Goal: Task Accomplishment & Management: Manage account settings

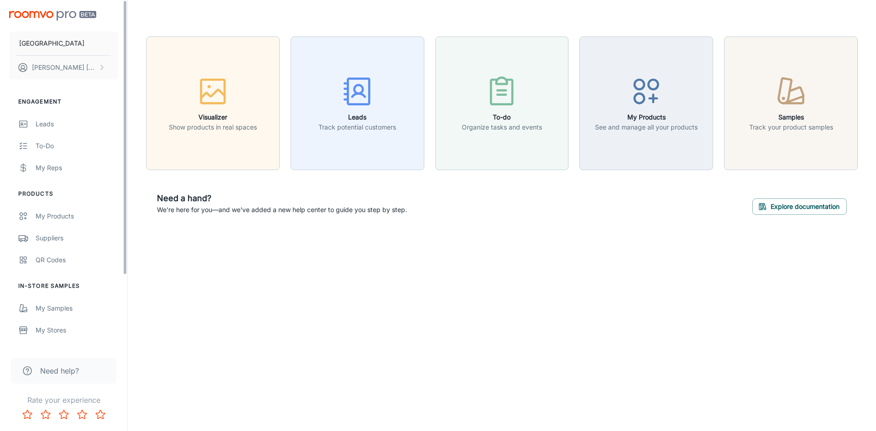
click at [87, 71] on button "[PERSON_NAME]" at bounding box center [63, 68] width 109 height 24
click at [440, 369] on div at bounding box center [438, 215] width 876 height 431
click at [48, 69] on p "[PERSON_NAME]" at bounding box center [64, 67] width 64 height 10
click at [430, 278] on div at bounding box center [438, 215] width 876 height 431
click at [98, 412] on icon "Rate 5 star" at bounding box center [100, 414] width 11 height 11
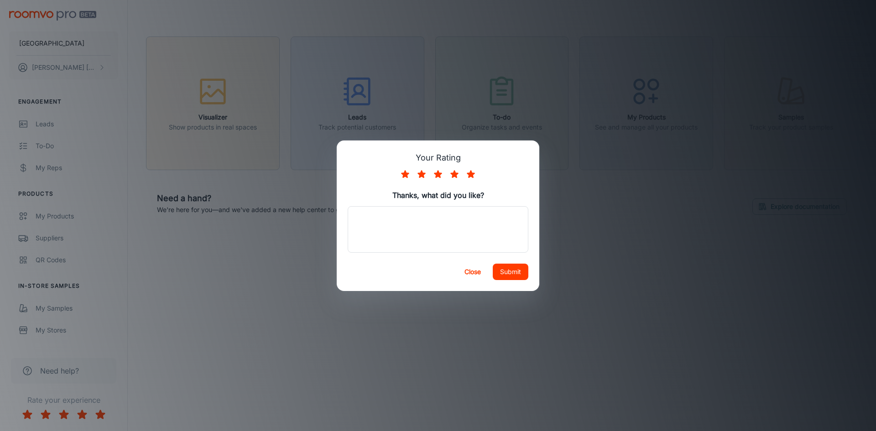
click at [227, 405] on div "Your Rating Thanks, what did you like? x ​ Close Submit" at bounding box center [438, 215] width 876 height 431
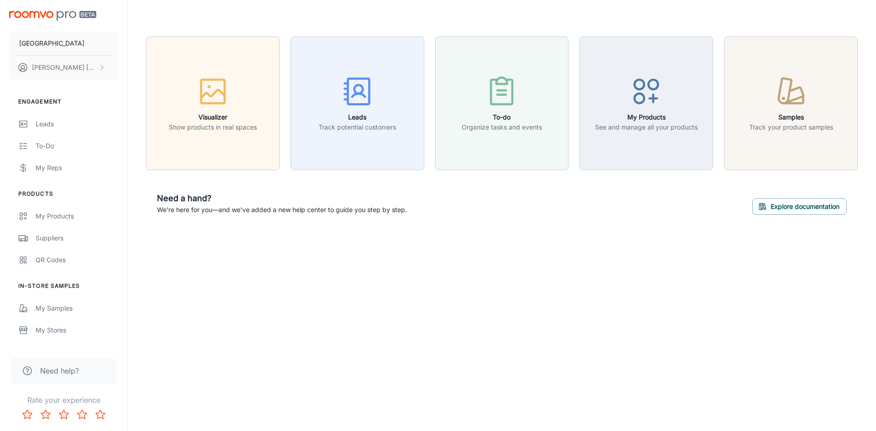
click at [780, 279] on div "Carpet Palace [PERSON_NAME] Engagement Leads To-do My Reps Products My Products…" at bounding box center [438, 215] width 876 height 431
click at [94, 68] on button "[PERSON_NAME]" at bounding box center [63, 68] width 109 height 24
click at [66, 126] on div at bounding box center [438, 215] width 876 height 431
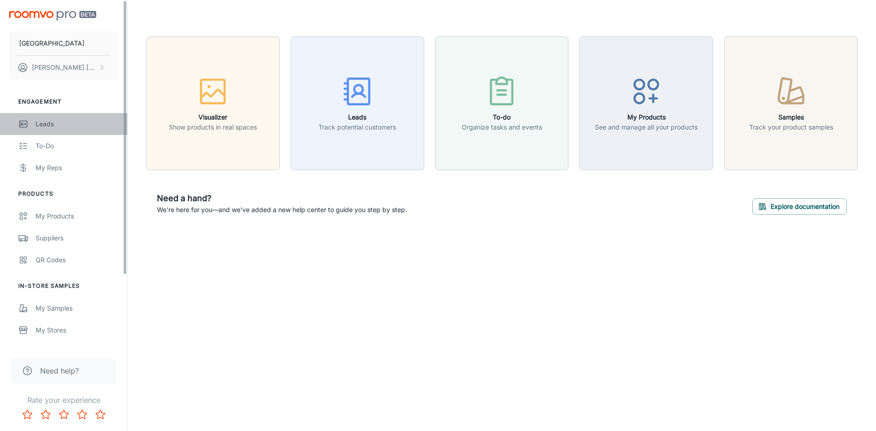
click at [29, 118] on link "Leads" at bounding box center [63, 124] width 127 height 22
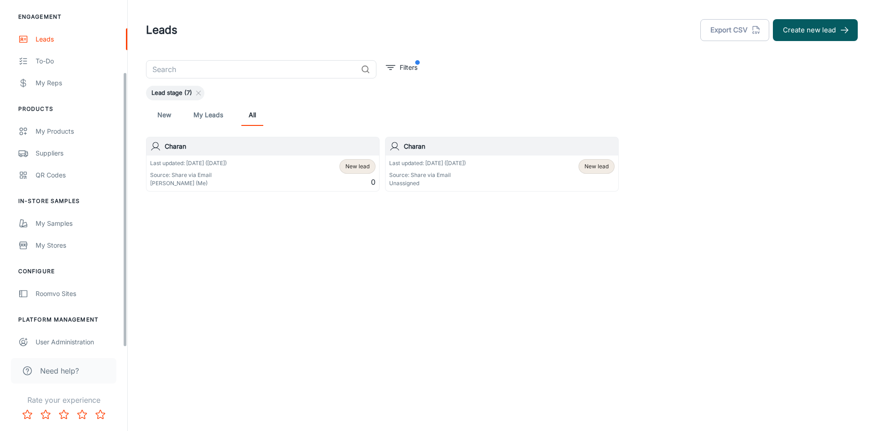
scroll to position [91, 0]
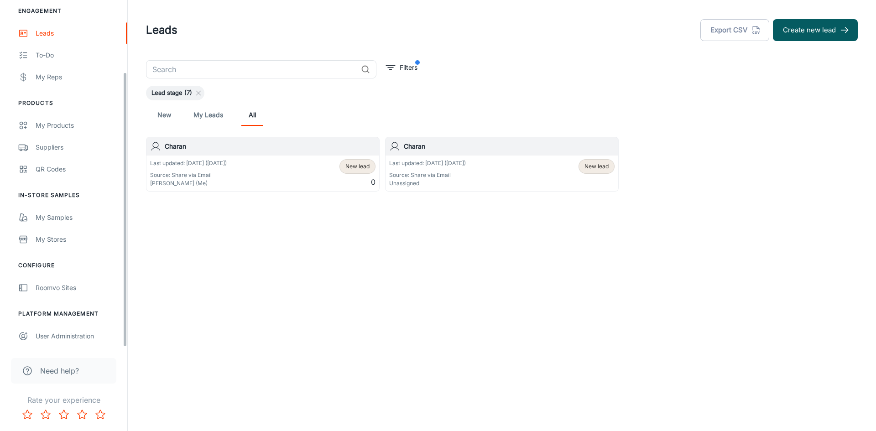
drag, startPoint x: 124, startPoint y: 108, endPoint x: 127, endPoint y: 297, distance: 188.9
click at [127, 297] on div "Carpet Palace [PERSON_NAME] Engagement Leads To-do My Reps Products My Products…" at bounding box center [63, 173] width 127 height 347
click at [71, 333] on div "User Administration" at bounding box center [77, 336] width 83 height 10
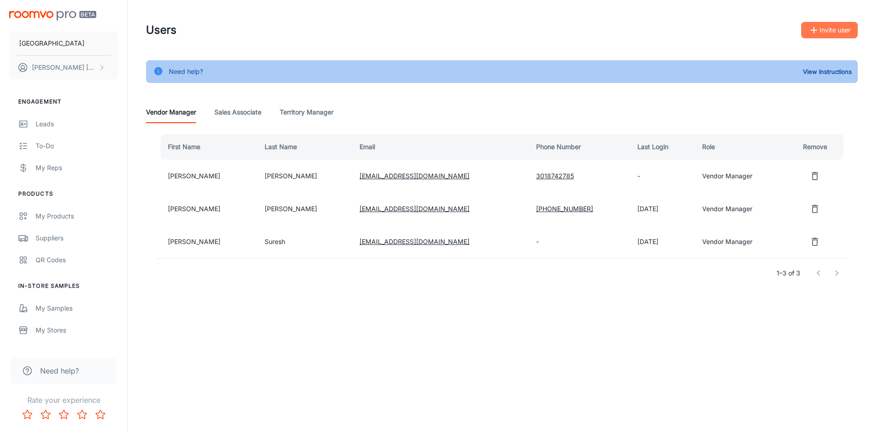
click at [822, 31] on button "Invite user" at bounding box center [829, 30] width 57 height 16
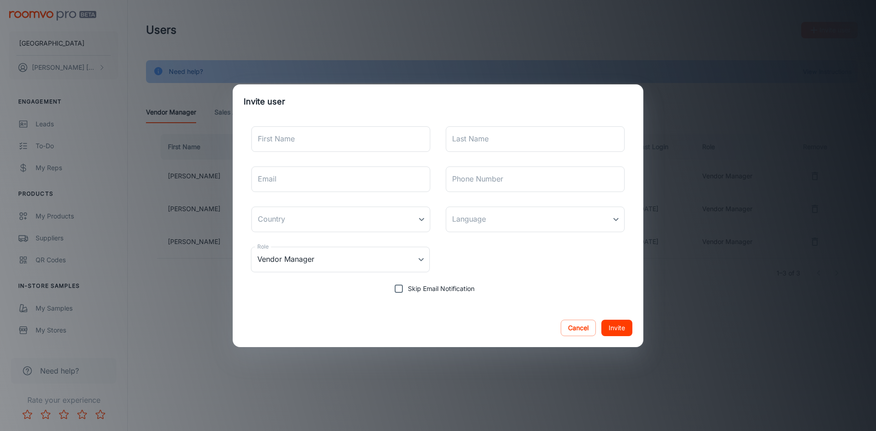
click at [686, 32] on div "Invite user First Name First Name Last Name Last Name Email Email Phone Number …" at bounding box center [438, 215] width 876 height 431
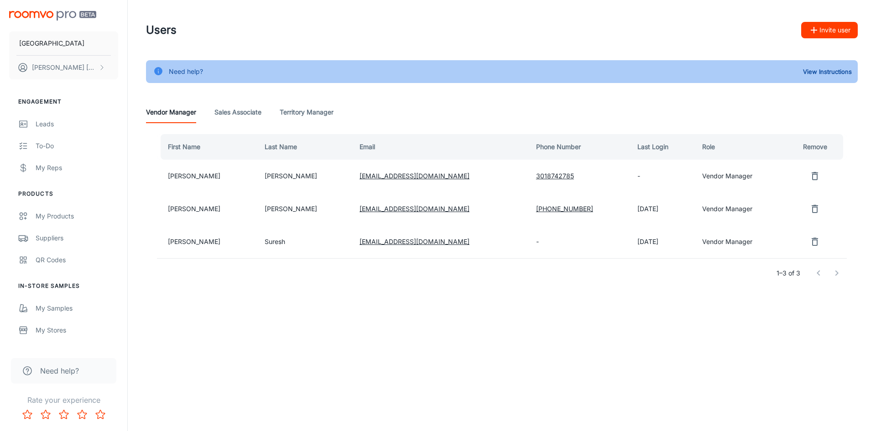
click at [831, 26] on button "Invite user" at bounding box center [829, 30] width 57 height 16
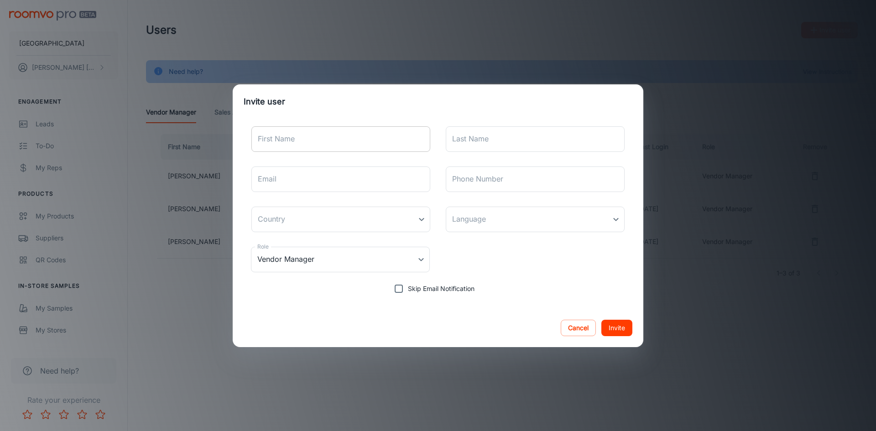
click at [360, 135] on input "First Name" at bounding box center [340, 139] width 179 height 26
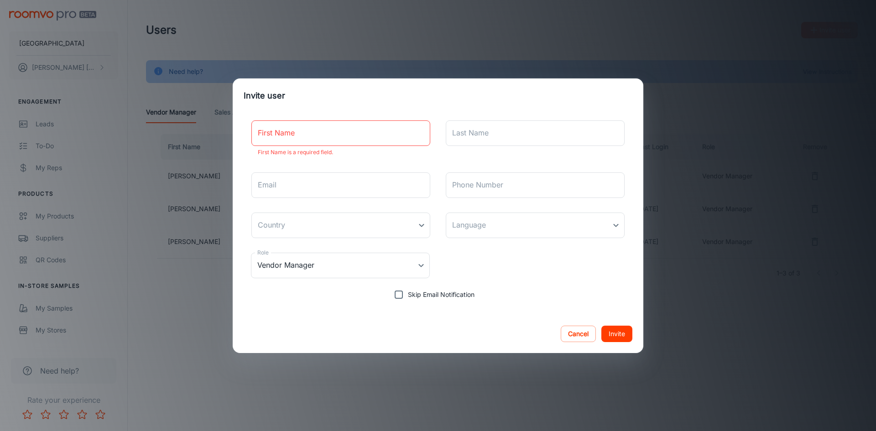
click at [709, 85] on div "Invite user First Name First Name First Name is a required field. Last Name Las…" at bounding box center [438, 215] width 876 height 431
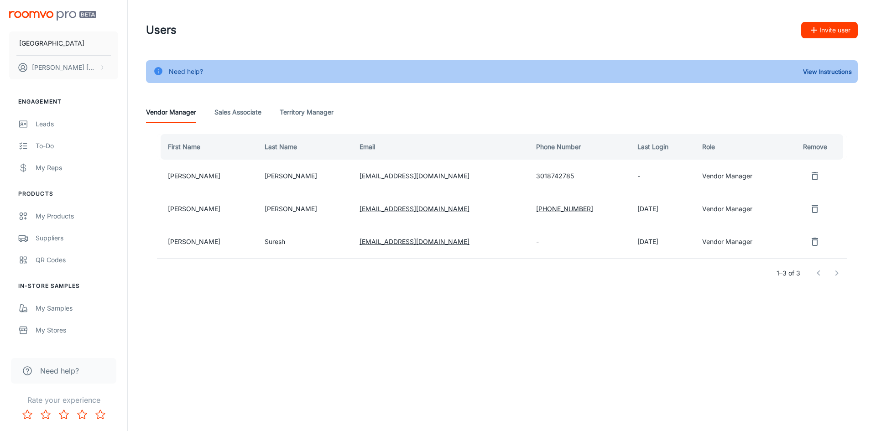
drag, startPoint x: 649, startPoint y: 242, endPoint x: 593, endPoint y: 245, distance: 56.2
click at [630, 245] on td "[DATE]" at bounding box center [662, 241] width 65 height 33
click at [600, 286] on div "1–3 of 3" at bounding box center [502, 273] width 690 height 29
click at [824, 42] on header "Users Invite user" at bounding box center [501, 30] width 733 height 60
click at [811, 26] on icon "button" at bounding box center [813, 30] width 11 height 11
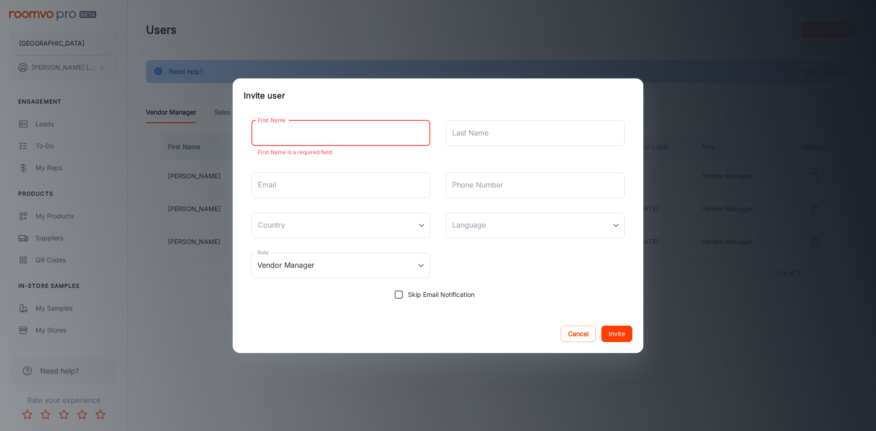
click at [347, 133] on input "First Name" at bounding box center [340, 133] width 179 height 26
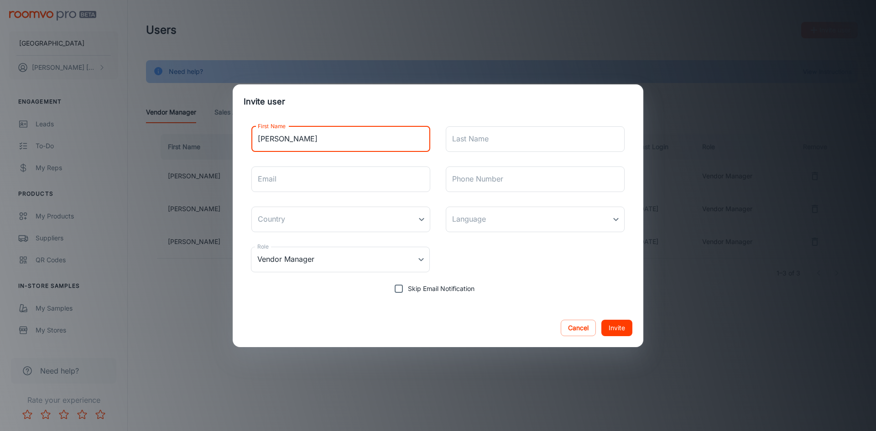
type input "[PERSON_NAME]"
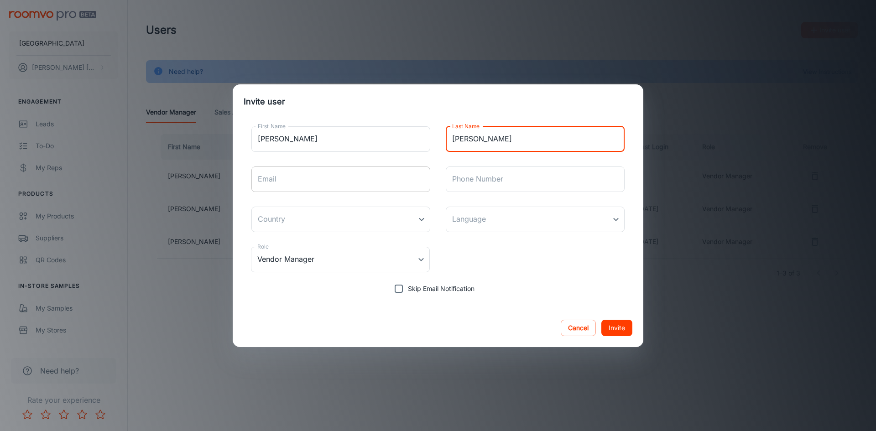
type input "[PERSON_NAME]"
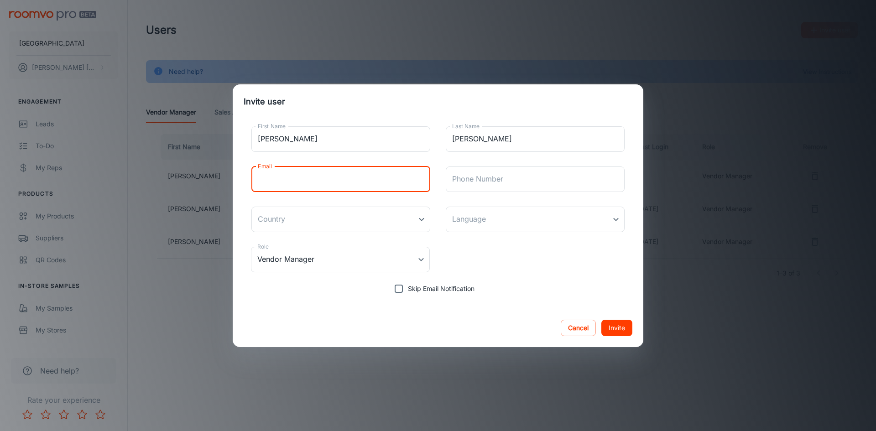
click at [336, 183] on input "Email" at bounding box center [340, 179] width 179 height 26
type input "[PERSON_NAME][EMAIL_ADDRESS][DOMAIN_NAME]"
click at [395, 220] on body "Carpet Palace [PERSON_NAME] Engagement Leads To-do My Reps Products My Products…" at bounding box center [438, 215] width 876 height 431
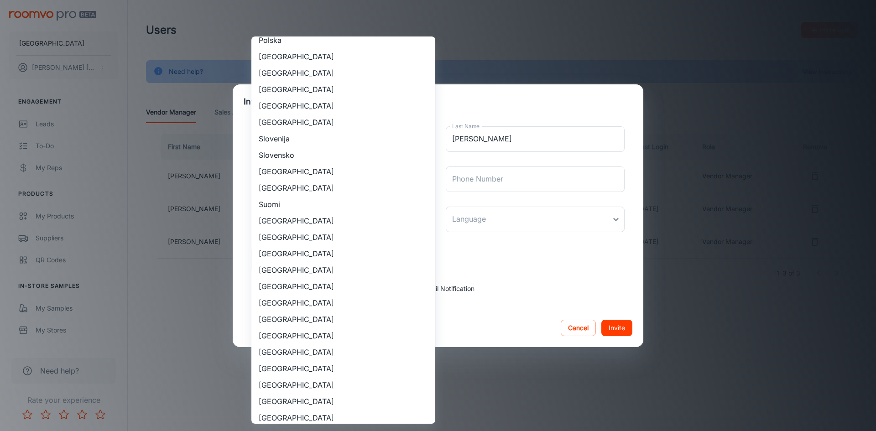
scroll to position [754, 0]
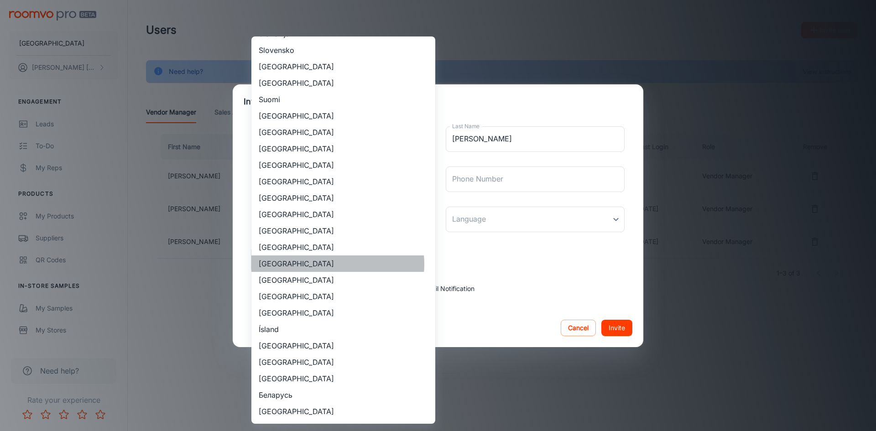
click at [327, 264] on li "[GEOGRAPHIC_DATA]" at bounding box center [343, 263] width 184 height 16
type input "[GEOGRAPHIC_DATA]"
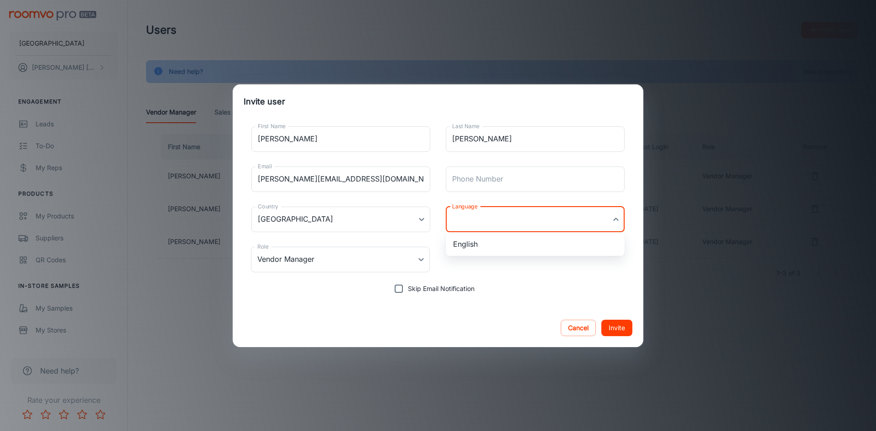
click at [514, 217] on body "Carpet Palace [PERSON_NAME] Engagement Leads To-do My Reps Products My Products…" at bounding box center [438, 215] width 876 height 431
click at [496, 241] on li "English" at bounding box center [535, 244] width 179 height 16
type input "en-us"
click at [482, 271] on div "Role Vendor Manager Vendor Manager Role" at bounding box center [438, 259] width 389 height 40
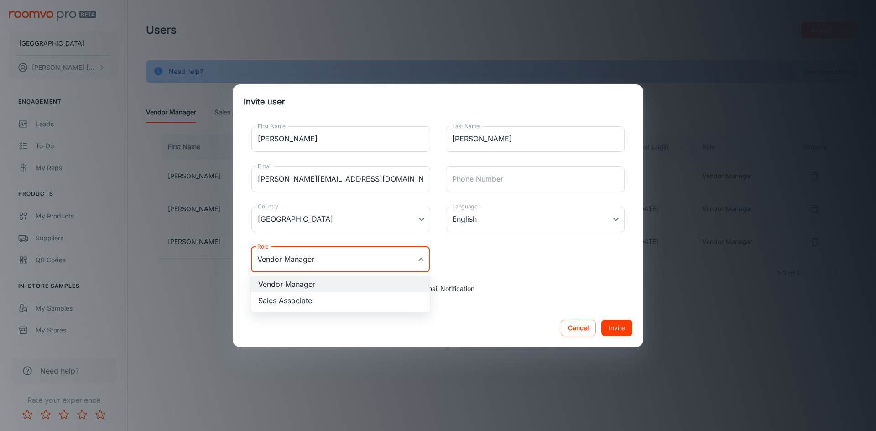
click at [401, 260] on body "Carpet Palace [PERSON_NAME] Engagement Leads To-do My Reps Products My Products…" at bounding box center [438, 215] width 876 height 431
click at [550, 251] on div at bounding box center [438, 215] width 876 height 431
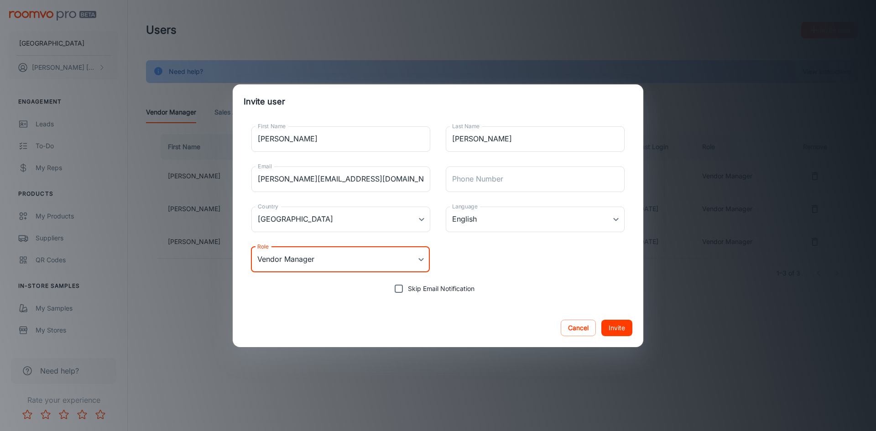
click at [618, 330] on button "Invite" at bounding box center [616, 328] width 31 height 16
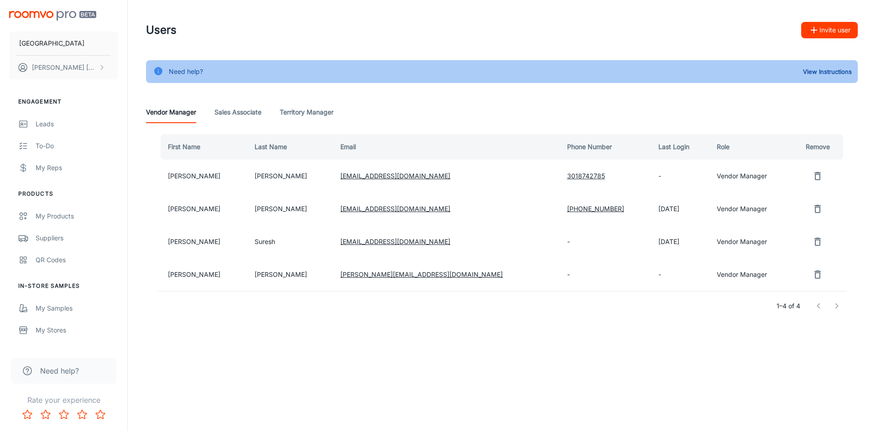
click at [682, 362] on div "Users Invite user Need help? View Instructions Vendor Manager Sales Associate T…" at bounding box center [502, 184] width 748 height 368
click at [47, 117] on link "Leads" at bounding box center [63, 124] width 127 height 22
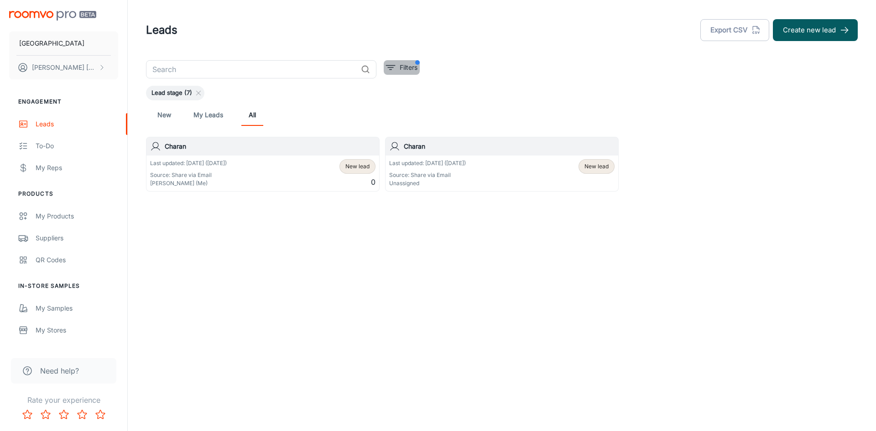
click at [406, 62] on p "Filters" at bounding box center [409, 67] width 18 height 10
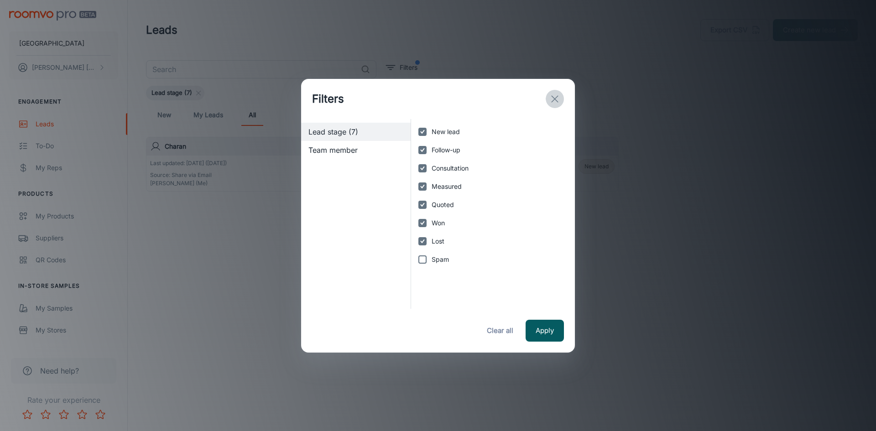
click at [550, 99] on icon "exit" at bounding box center [554, 99] width 11 height 11
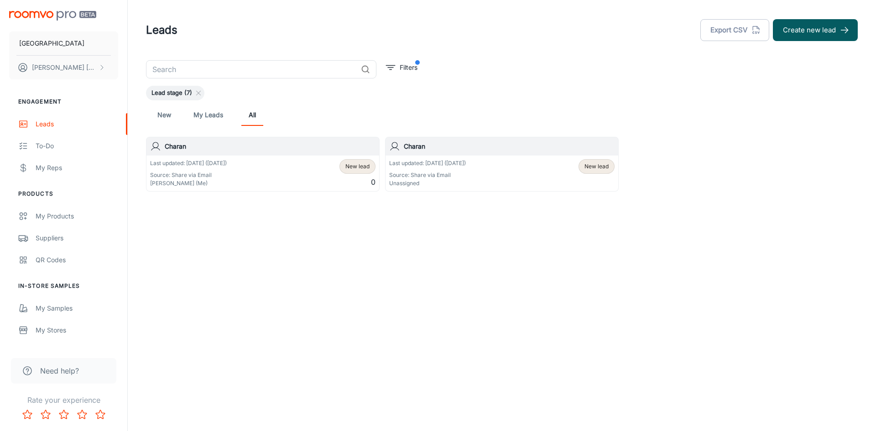
click at [707, 262] on div "Carpet Palace [PERSON_NAME] Engagement Leads To-do My Reps Products My Products…" at bounding box center [438, 215] width 876 height 431
click at [57, 144] on div "To-do" at bounding box center [77, 146] width 83 height 10
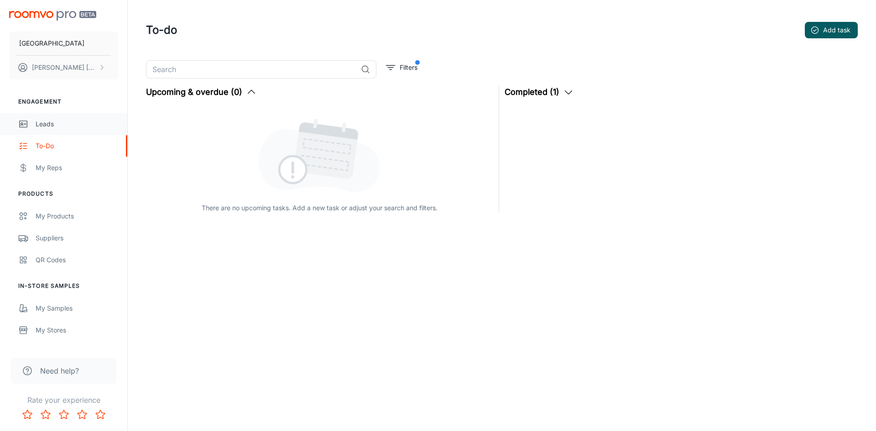
click at [57, 120] on div "Leads" at bounding box center [77, 124] width 83 height 10
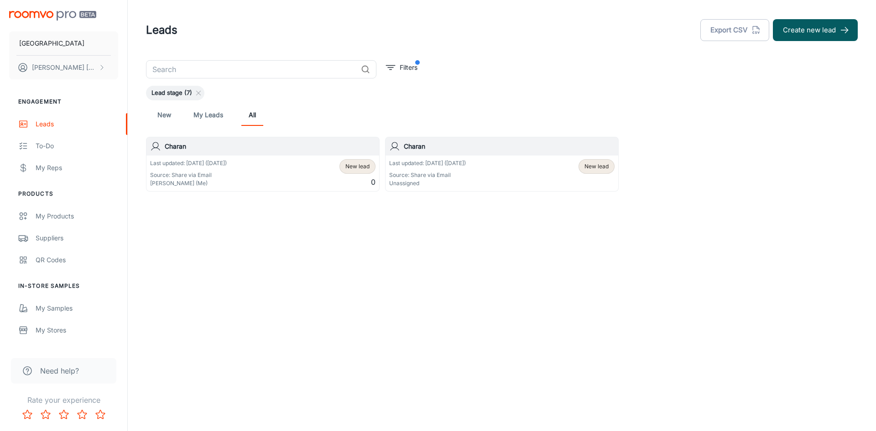
click at [270, 185] on div "Last updated: [DATE] ([DATE]) Source: Share via Email [PERSON_NAME] (Me) New le…" at bounding box center [262, 173] width 225 height 28
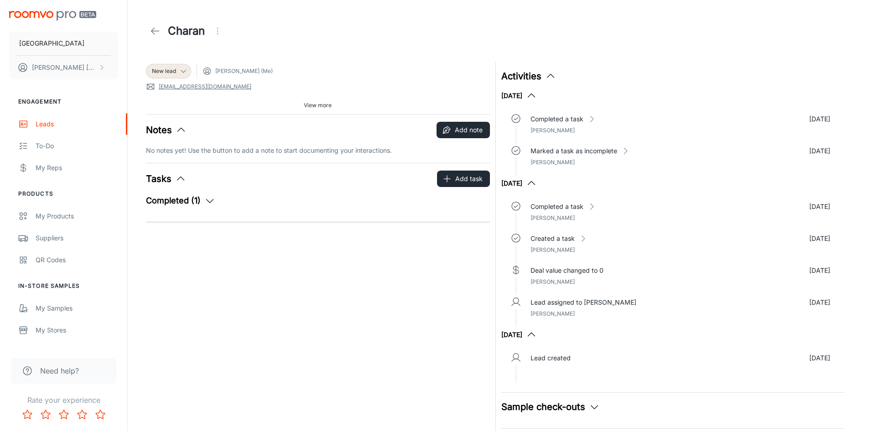
click at [210, 201] on icon "button" at bounding box center [209, 200] width 11 height 11
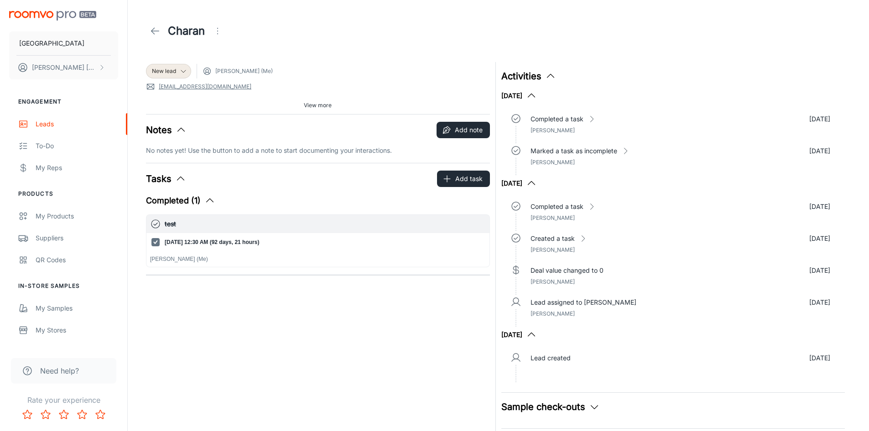
click at [173, 181] on button "Tasks" at bounding box center [166, 179] width 40 height 14
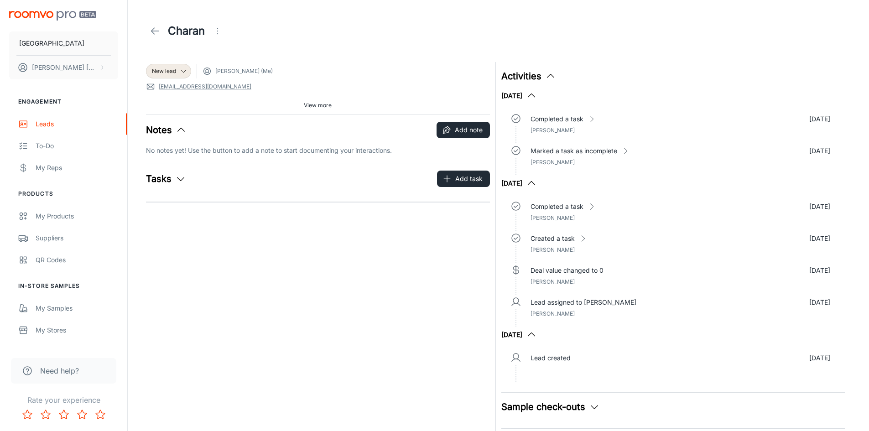
click at [182, 132] on icon "button" at bounding box center [181, 130] width 11 height 11
click at [44, 150] on div "To-do" at bounding box center [77, 146] width 83 height 10
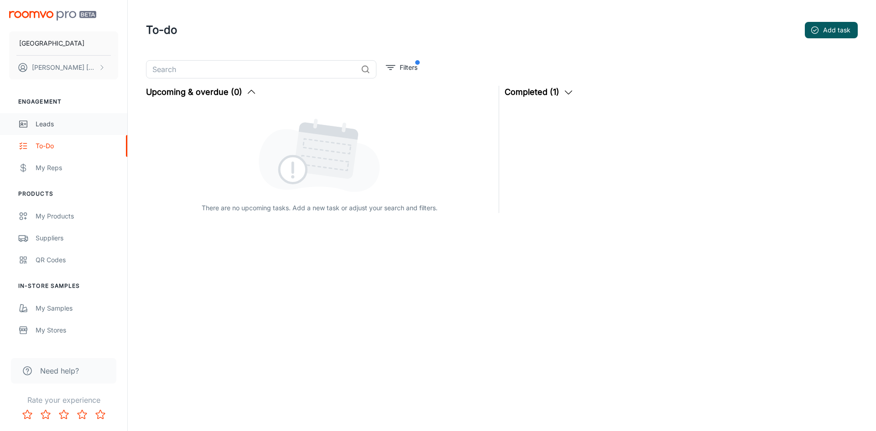
click at [47, 120] on div "Leads" at bounding box center [77, 124] width 83 height 10
